Goal: Task Accomplishment & Management: Manage account settings

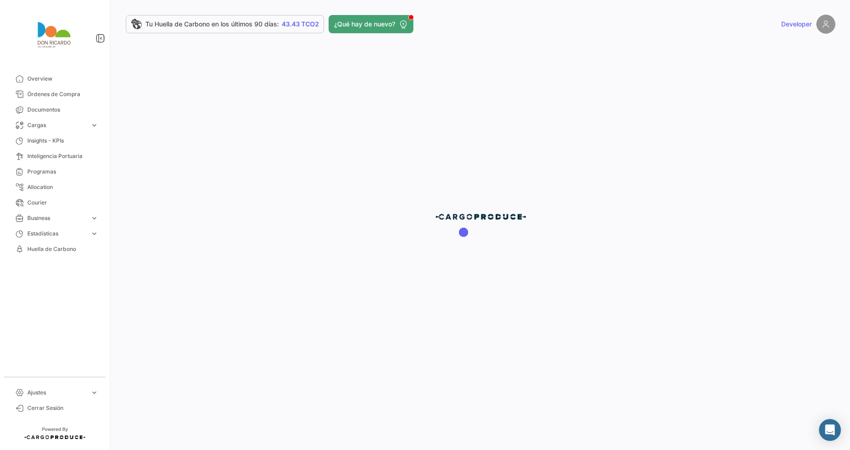
click at [378, 24] on div at bounding box center [480, 225] width 739 height 450
click at [55, 91] on span "Órdenes de Compra" at bounding box center [62, 94] width 71 height 8
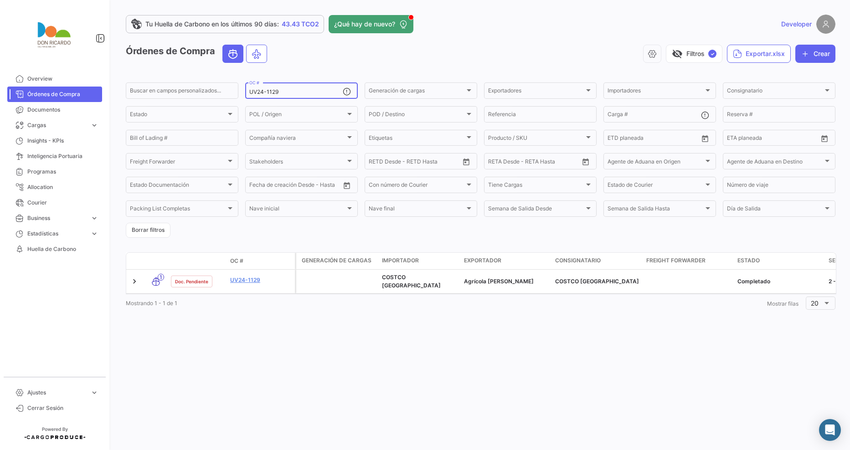
drag, startPoint x: 261, startPoint y: 90, endPoint x: 241, endPoint y: 89, distance: 20.5
click at [241, 89] on form "Buscar en [PERSON_NAME] personalizados... UV24-1129 OC # Generación [PERSON_NAM…" at bounding box center [481, 159] width 710 height 157
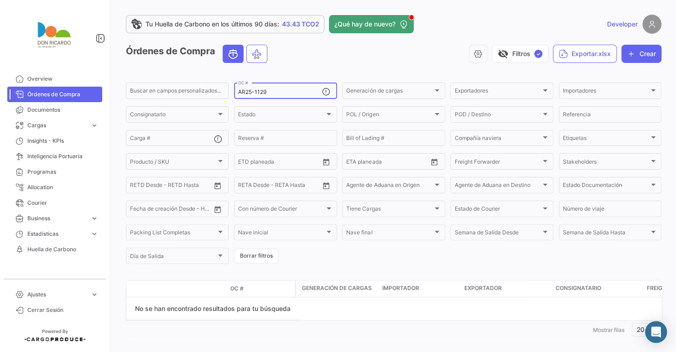
click at [267, 91] on input "AR25-1129" at bounding box center [279, 92] width 83 height 6
drag, startPoint x: 254, startPoint y: 93, endPoint x: 280, endPoint y: 93, distance: 25.1
click at [280, 93] on input "AR25-1129" at bounding box center [279, 92] width 83 height 6
drag, startPoint x: 254, startPoint y: 94, endPoint x: 234, endPoint y: 93, distance: 20.1
click at [234, 93] on div "AR25-025 OC #" at bounding box center [285, 90] width 103 height 18
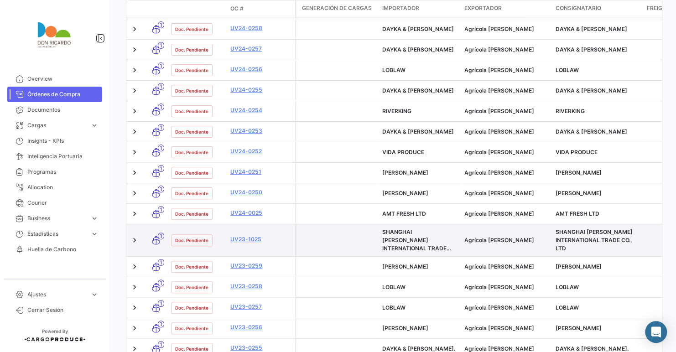
scroll to position [414, 0]
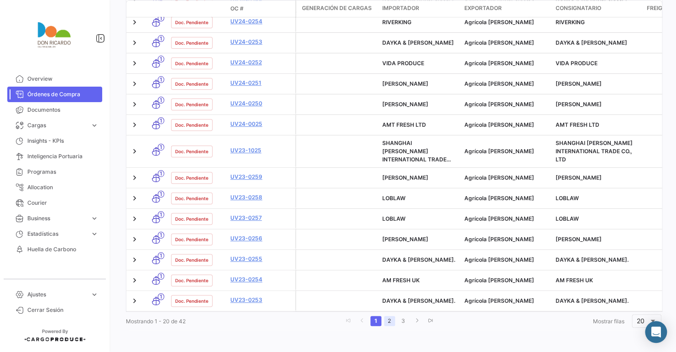
click at [385, 319] on link "2" at bounding box center [389, 321] width 11 height 10
click at [404, 322] on link "3" at bounding box center [404, 321] width 11 height 10
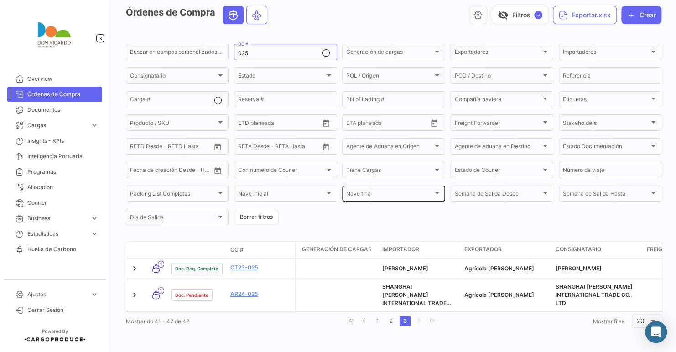
scroll to position [47, 0]
click at [390, 322] on link "2" at bounding box center [391, 321] width 11 height 10
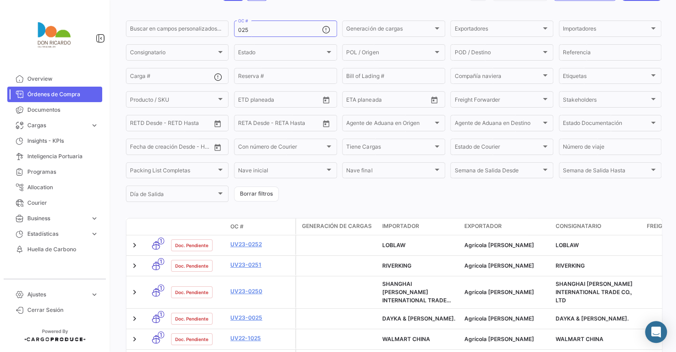
scroll to position [0, 0]
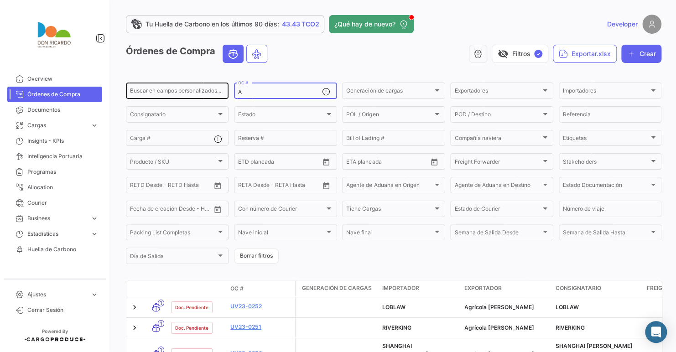
drag, startPoint x: 275, startPoint y: 95, endPoint x: 218, endPoint y: 89, distance: 57.3
click at [0, 0] on div "Buscar en [PERSON_NAME] personalizados... A OC # Generación [PERSON_NAME] Gener…" at bounding box center [0, 0] width 0 height 0
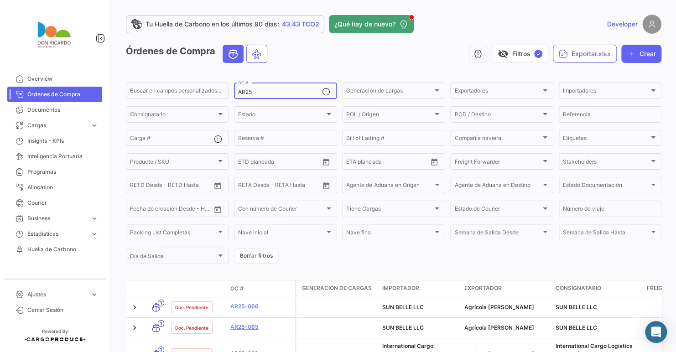
type input "AR25"
click at [234, 287] on span "OC #" at bounding box center [236, 289] width 13 height 8
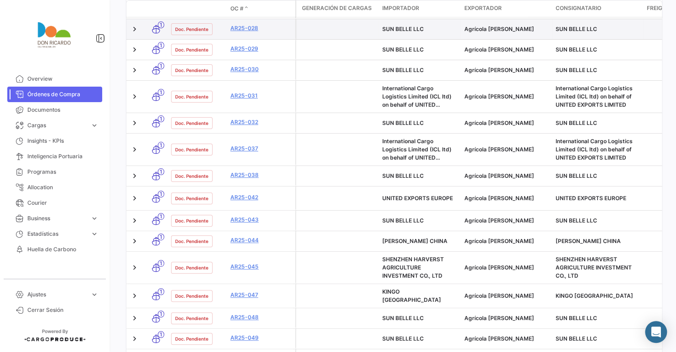
scroll to position [454, 0]
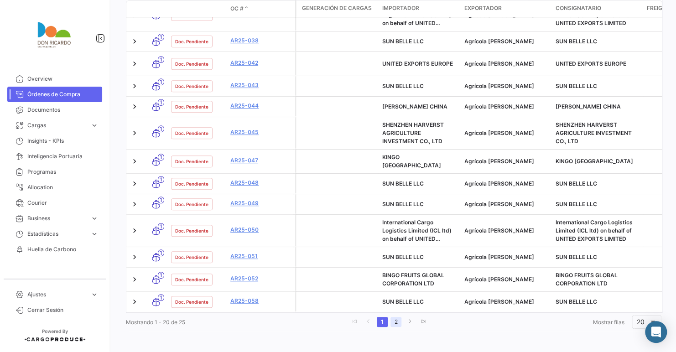
click at [391, 324] on link "2" at bounding box center [395, 322] width 11 height 10
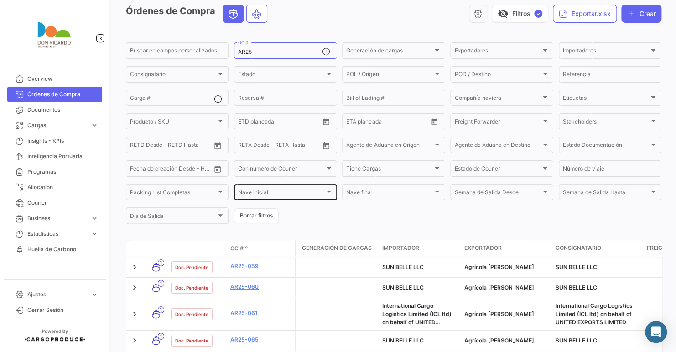
scroll to position [108, 0]
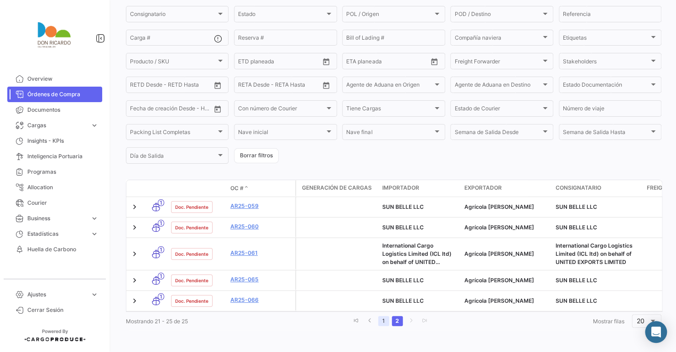
click at [380, 323] on link "1" at bounding box center [383, 321] width 11 height 10
